Goal: Task Accomplishment & Management: Use online tool/utility

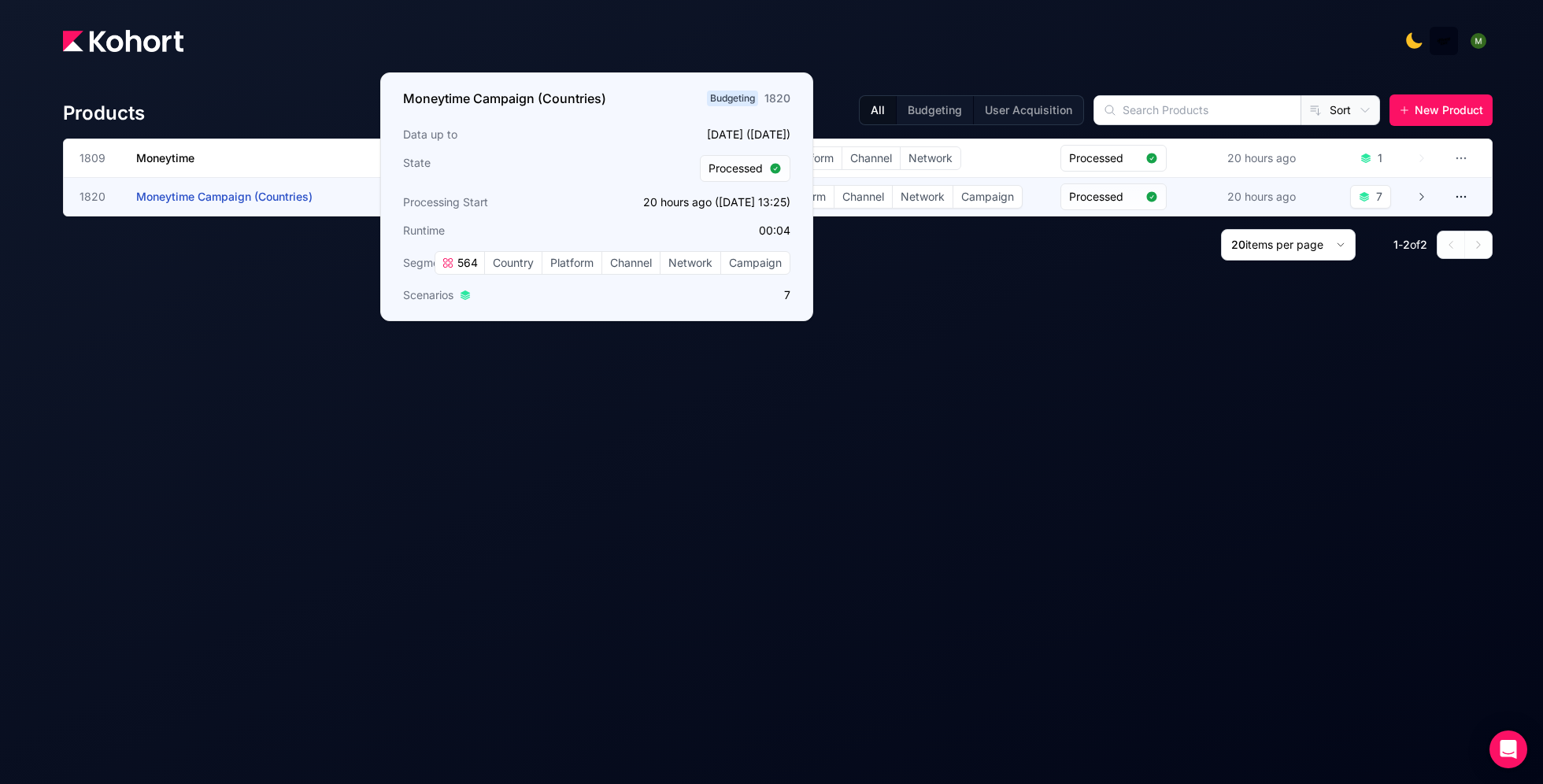
click at [186, 206] on h3 "Moneytime Campaign (Countries)" at bounding box center [254, 196] width 236 height 38
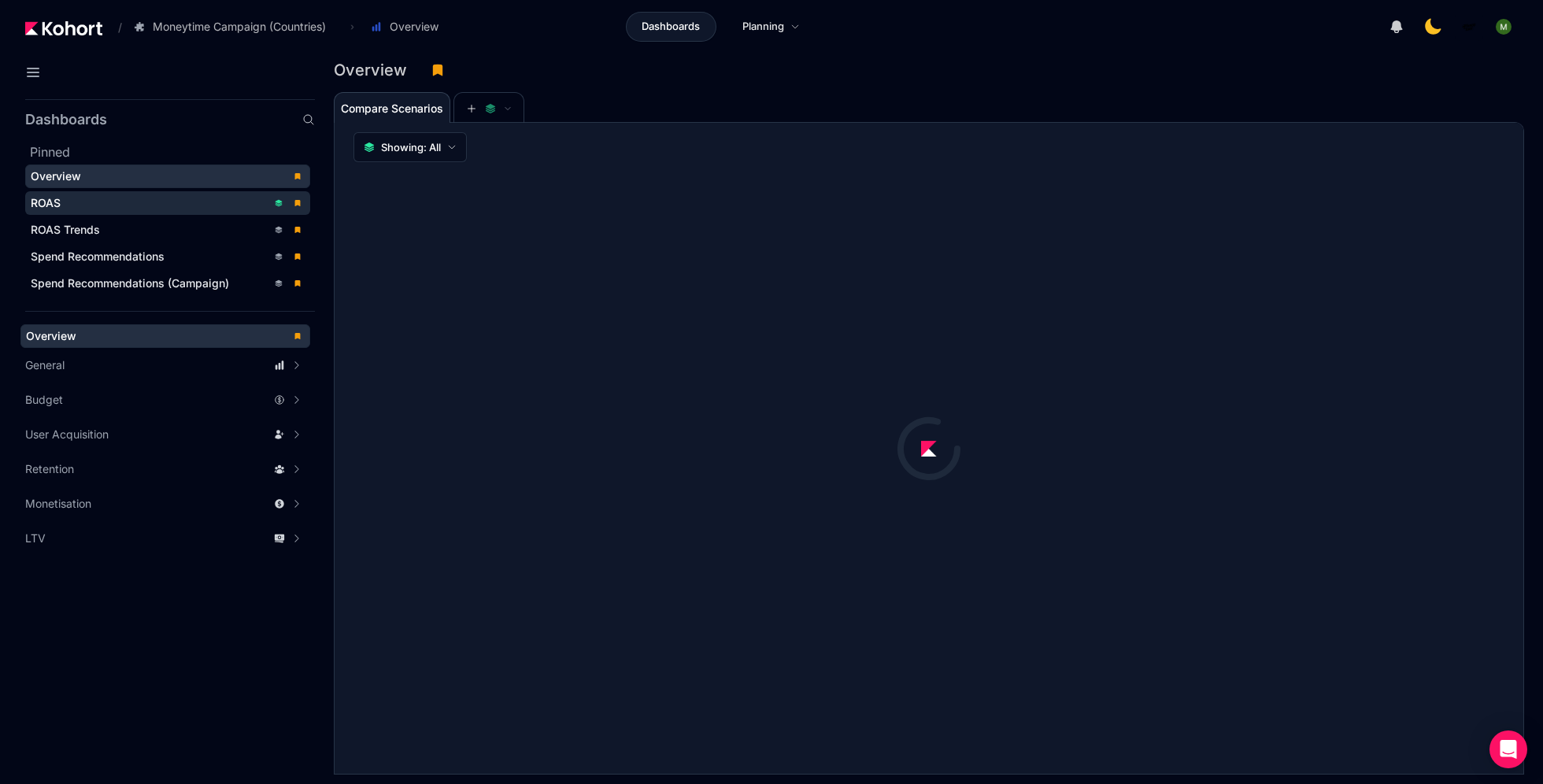
click at [186, 203] on div "ROAS" at bounding box center [149, 202] width 236 height 16
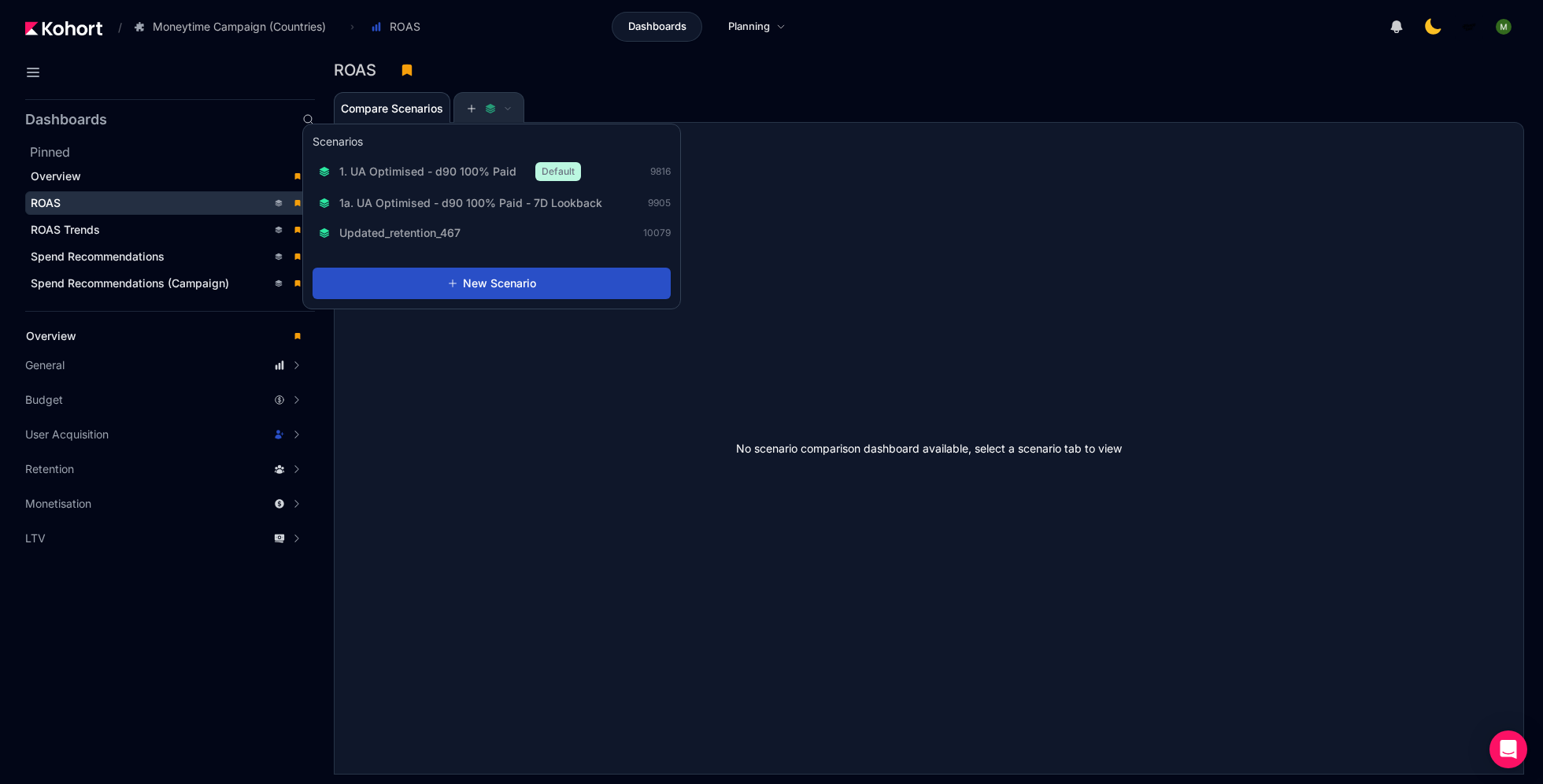
click at [469, 109] on icon at bounding box center [471, 108] width 11 height 11
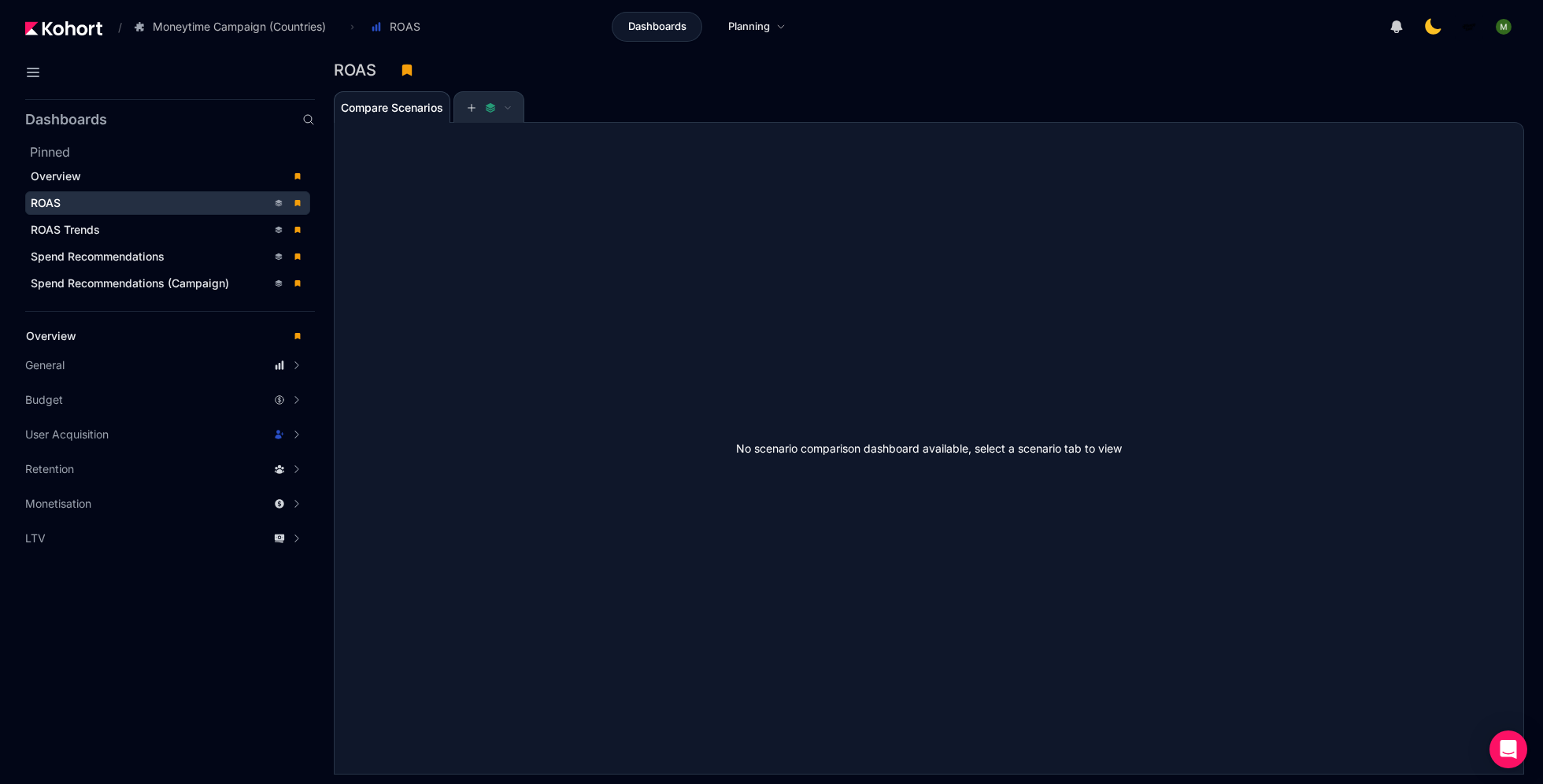
click at [469, 109] on icon at bounding box center [471, 107] width 11 height 11
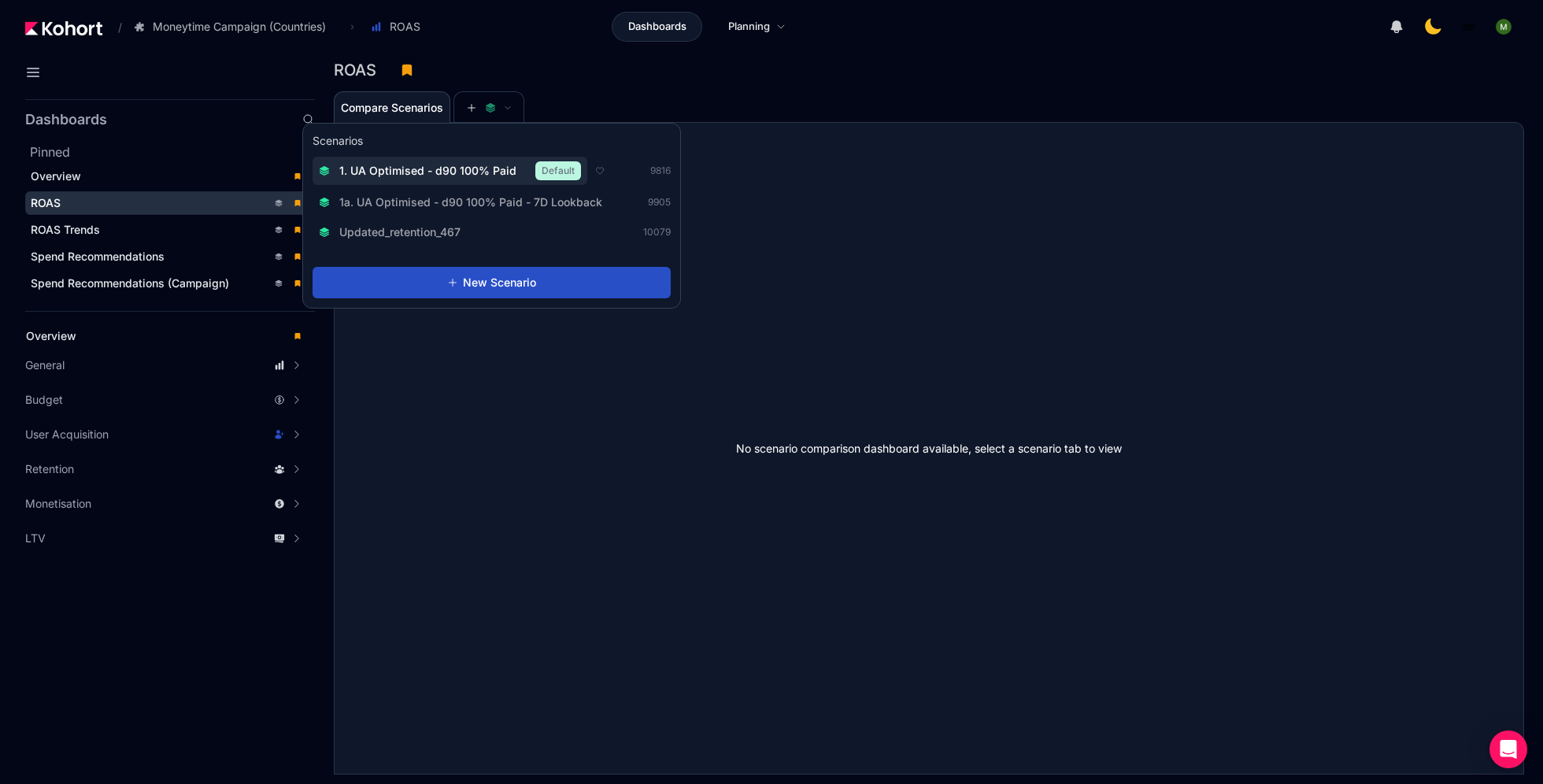
click at [467, 160] on button "1. UA Optimised - d90 100% Paid Default" at bounding box center [450, 171] width 275 height 28
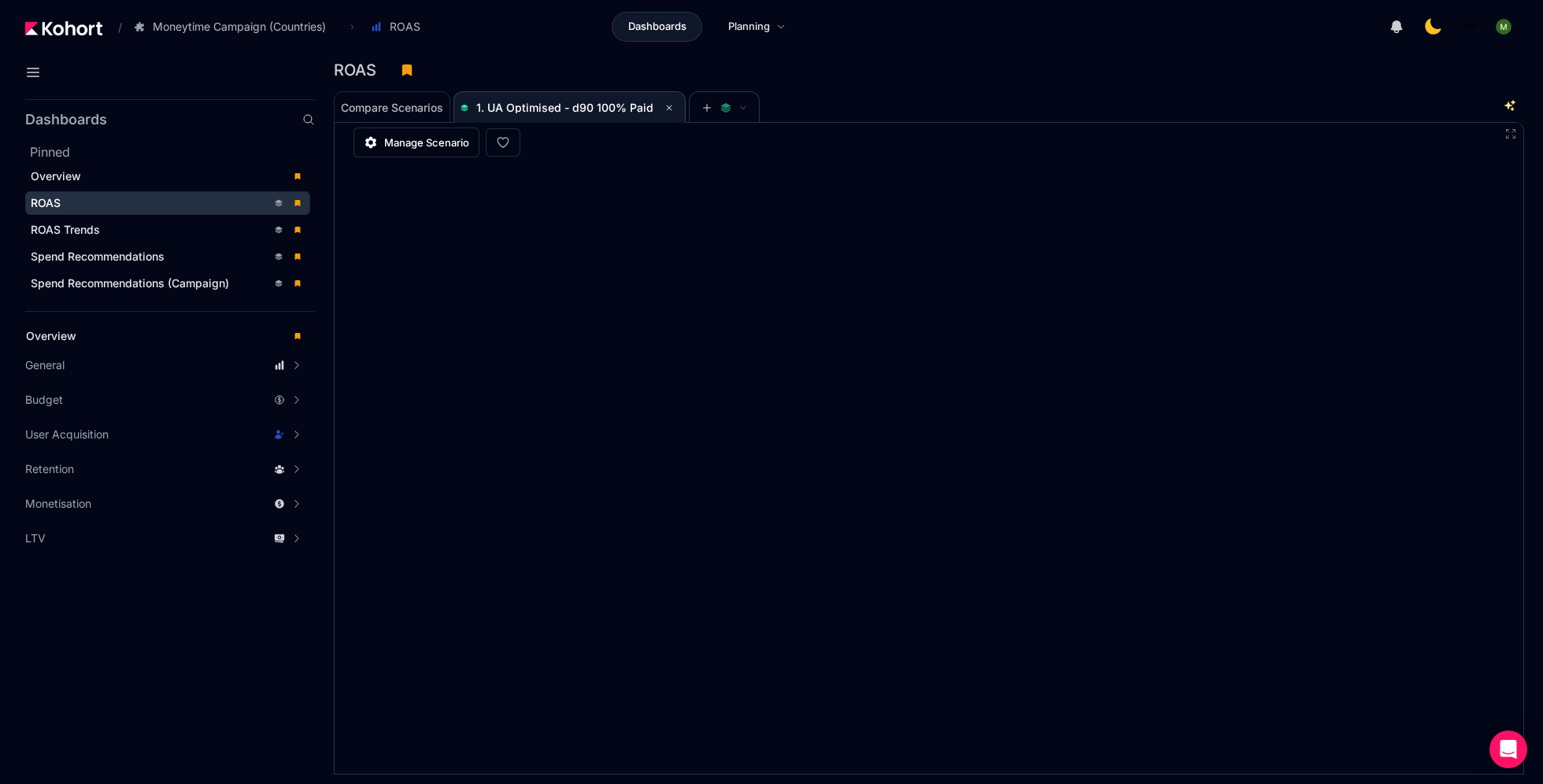
click at [888, 104] on div "Compare Scenarios 1. UA Optimised - d90 100% Paid" at bounding box center [917, 106] width 1167 height 32
click at [827, 114] on div "Compare Scenarios 1. UA Optimised - d90 100% Paid" at bounding box center [917, 106] width 1167 height 32
